Goal: Find contact information: Find contact information

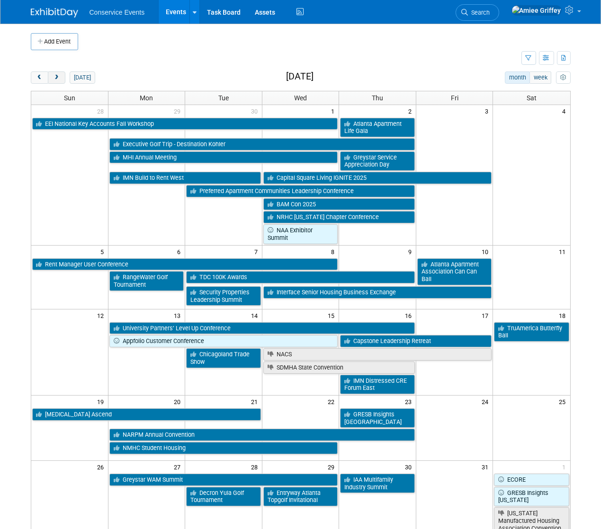
click at [56, 79] on span "next" at bounding box center [56, 78] width 7 height 6
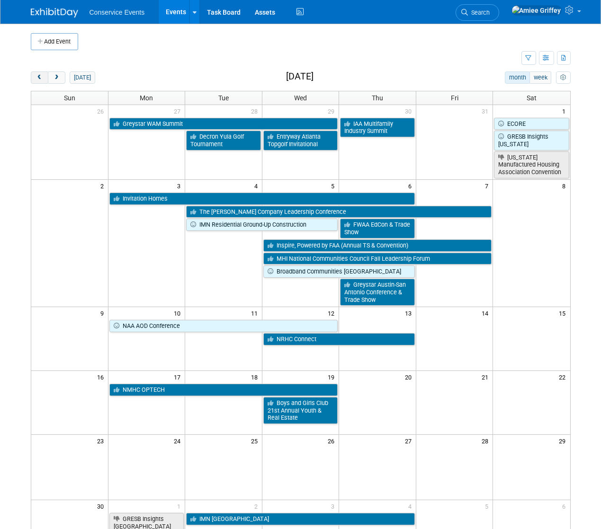
click at [40, 80] on span "prev" at bounding box center [39, 78] width 7 height 6
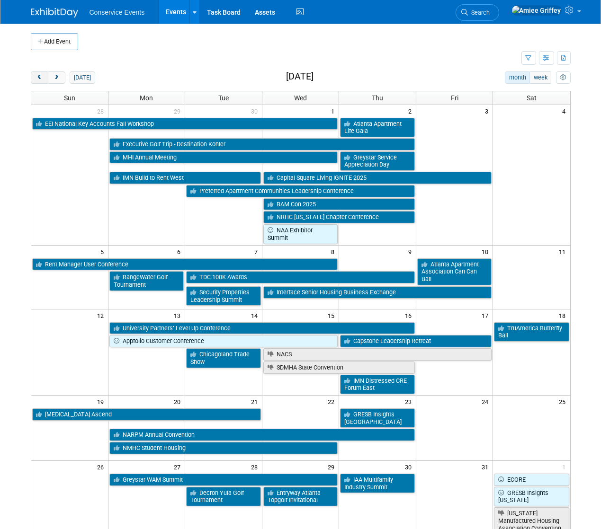
click at [40, 80] on span "prev" at bounding box center [39, 78] width 7 height 6
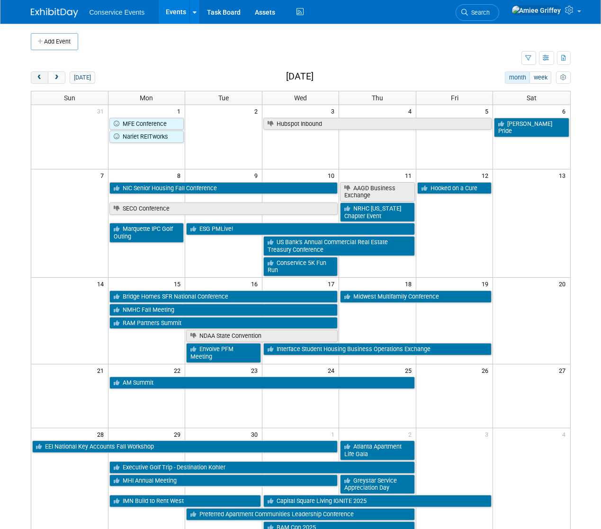
click at [34, 75] on button "prev" at bounding box center [40, 77] width 18 height 12
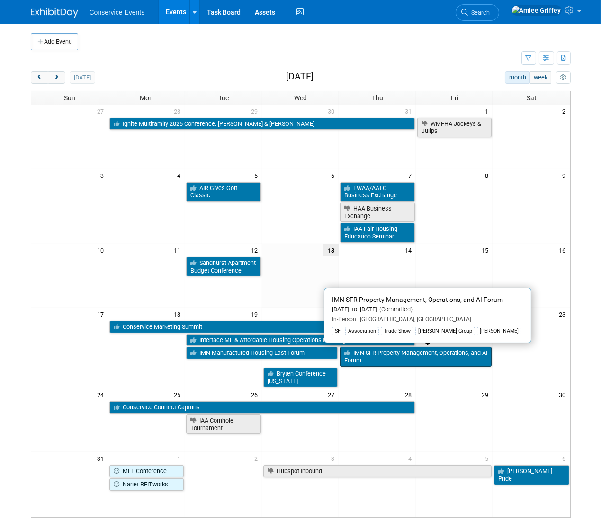
click at [379, 354] on link "IMN SFR Property Management, Operations, and AI Forum" at bounding box center [415, 356] width 151 height 19
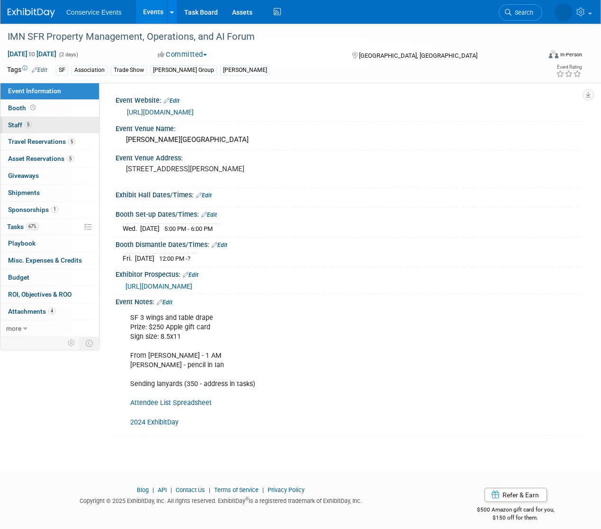
click at [37, 126] on link "5 Staff 5" at bounding box center [49, 125] width 98 height 17
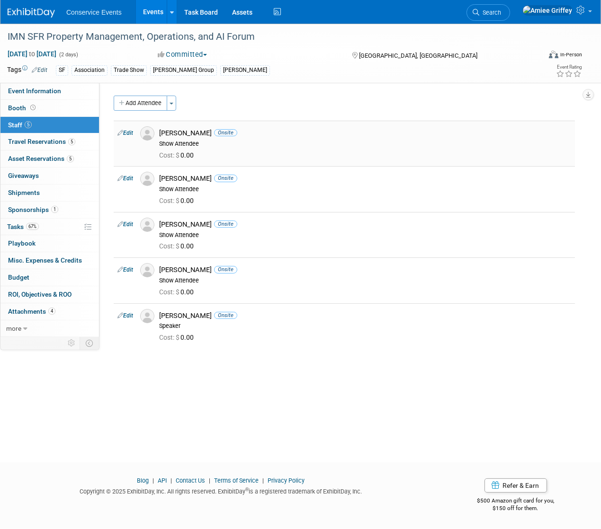
click at [150, 138] on img at bounding box center [147, 133] width 14 height 14
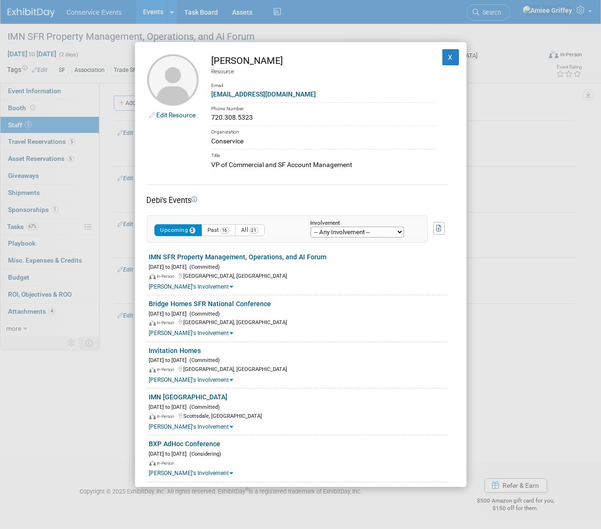
drag, startPoint x: 260, startPoint y: 118, endPoint x: 211, endPoint y: 116, distance: 49.3
click at [212, 116] on div "720.308.5323" at bounding box center [323, 118] width 223 height 10
copy div "720.308.5323"
click at [318, 90] on div "dmcneany@conservice.com" at bounding box center [323, 94] width 223 height 10
drag, startPoint x: 293, startPoint y: 94, endPoint x: 213, endPoint y: 95, distance: 80.5
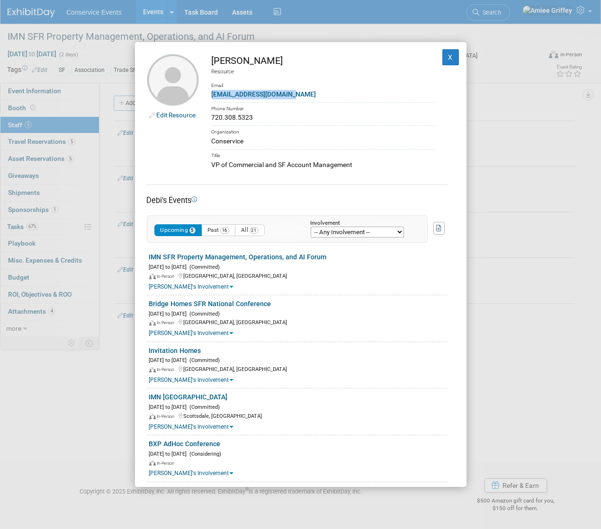
click at [213, 95] on div "dmcneany@conservice.com" at bounding box center [323, 94] width 223 height 10
copy link "dmcneany@conservice.com"
